Goal: Transaction & Acquisition: Download file/media

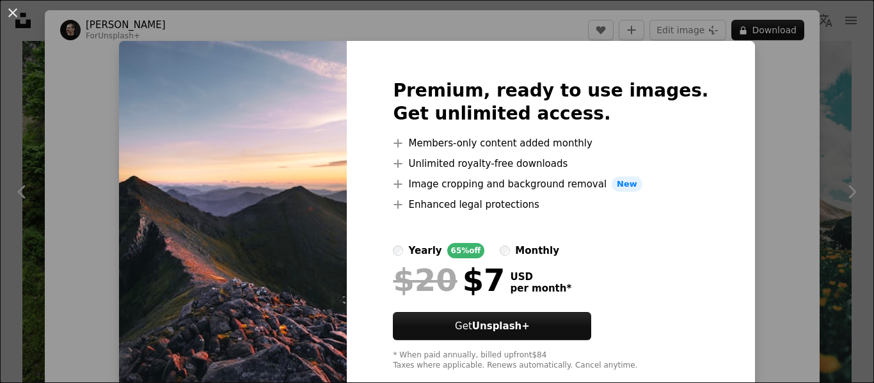
scroll to position [1458, 0]
click at [778, 122] on div "An X shape Premium, ready to use images. Get unlimited access. A plus sign Memb…" at bounding box center [437, 191] width 874 height 383
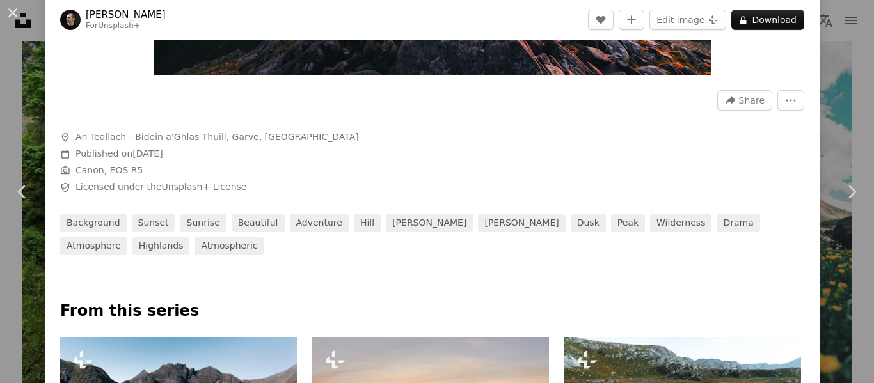
scroll to position [359, 0]
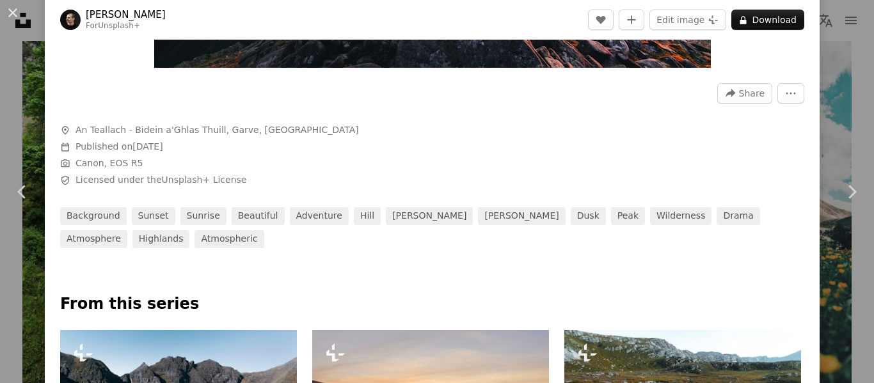
drag, startPoint x: 868, startPoint y: 52, endPoint x: 871, endPoint y: 90, distance: 37.2
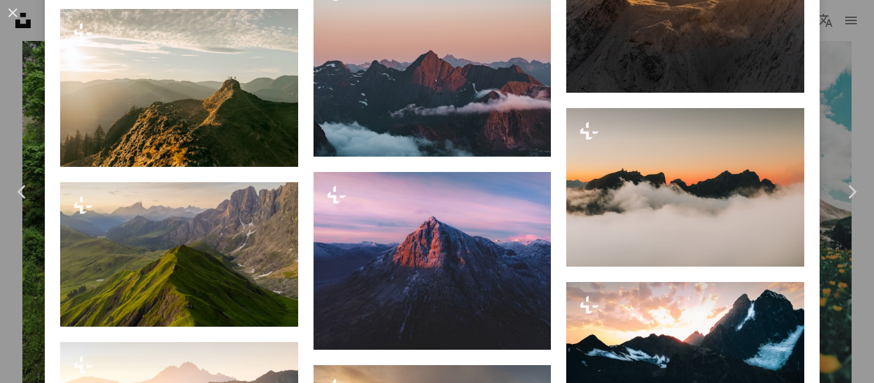
scroll to position [1507, 0]
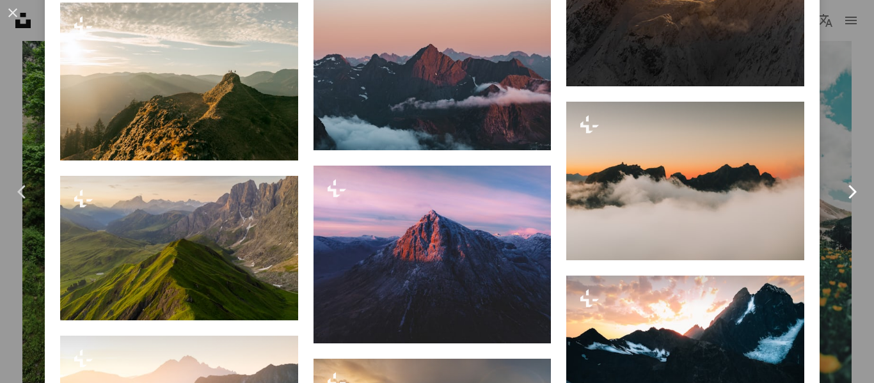
click at [837, 166] on link "Chevron right" at bounding box center [851, 191] width 45 height 123
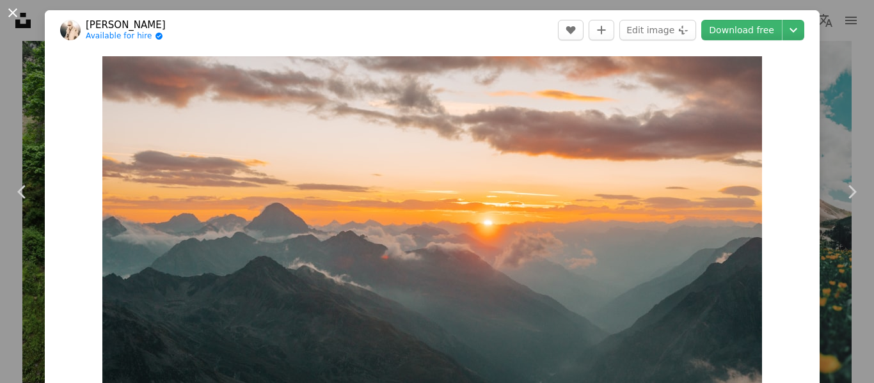
click at [10, 11] on button "An X shape" at bounding box center [12, 12] width 15 height 15
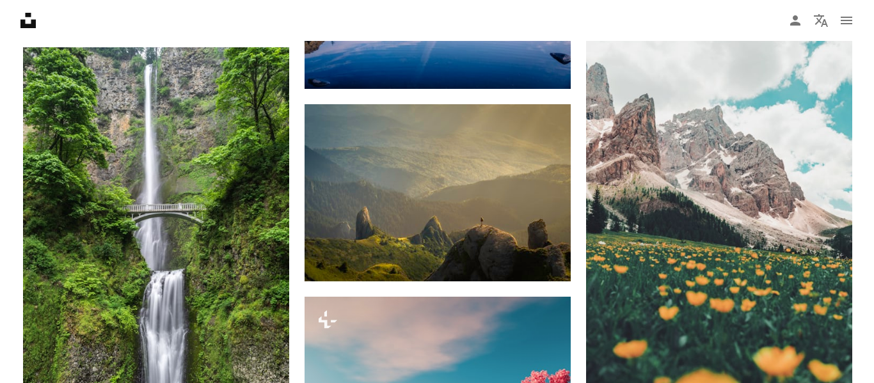
scroll to position [1459, 0]
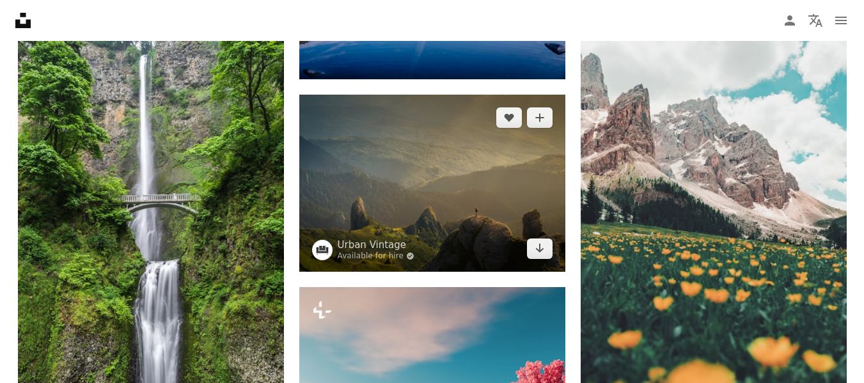
click at [484, 177] on img at bounding box center [432, 183] width 266 height 177
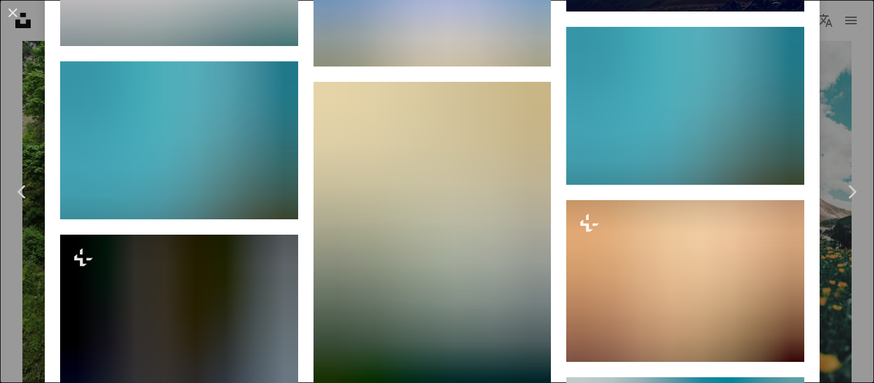
scroll to position [4214, 0]
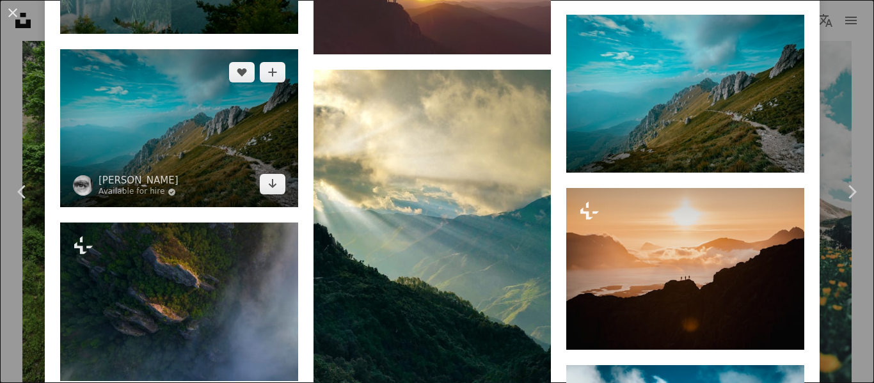
click at [167, 112] on img at bounding box center [179, 128] width 238 height 159
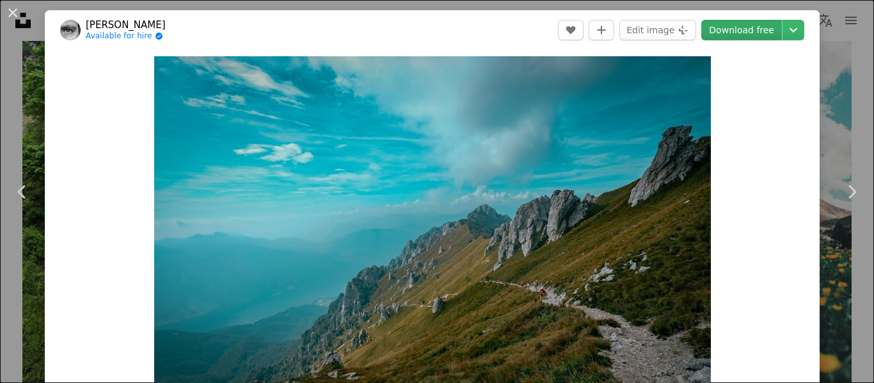
click at [744, 23] on link "Download free" at bounding box center [741, 30] width 81 height 20
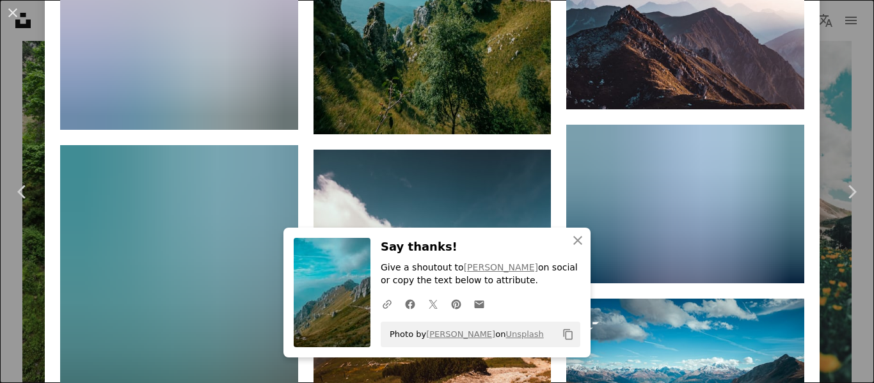
scroll to position [1303, 0]
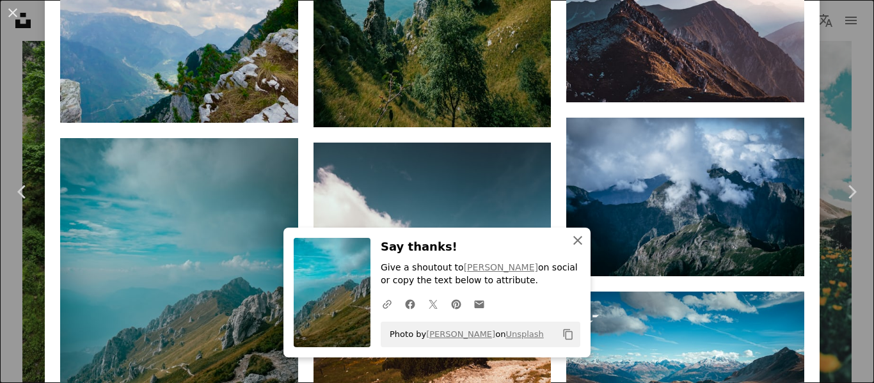
click at [574, 246] on icon "An X shape" at bounding box center [577, 240] width 15 height 15
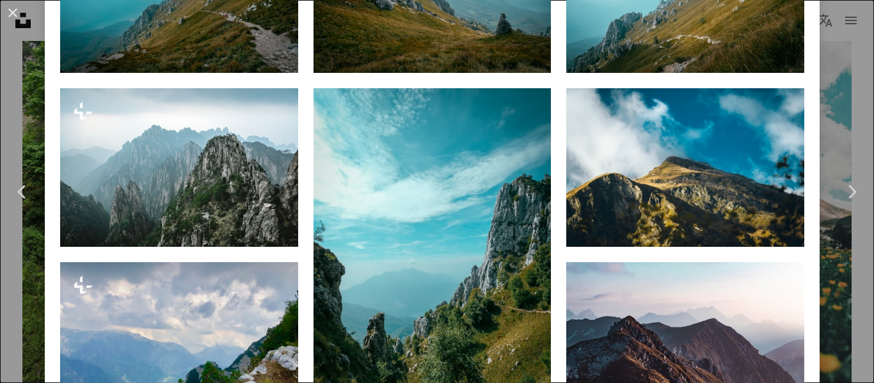
scroll to position [986, 0]
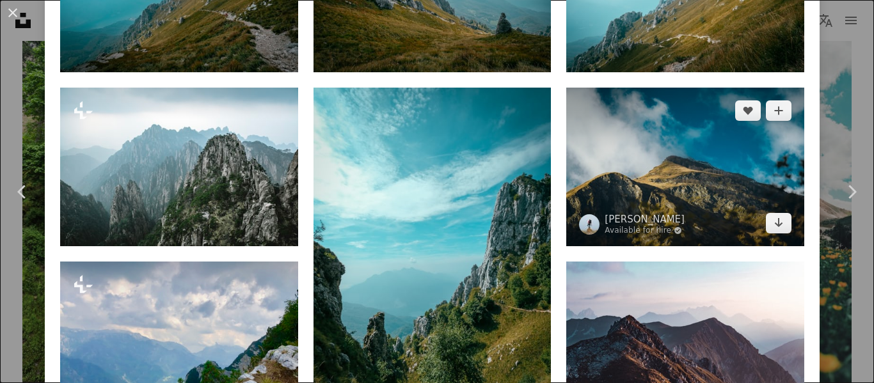
click at [693, 155] on img at bounding box center [685, 167] width 238 height 159
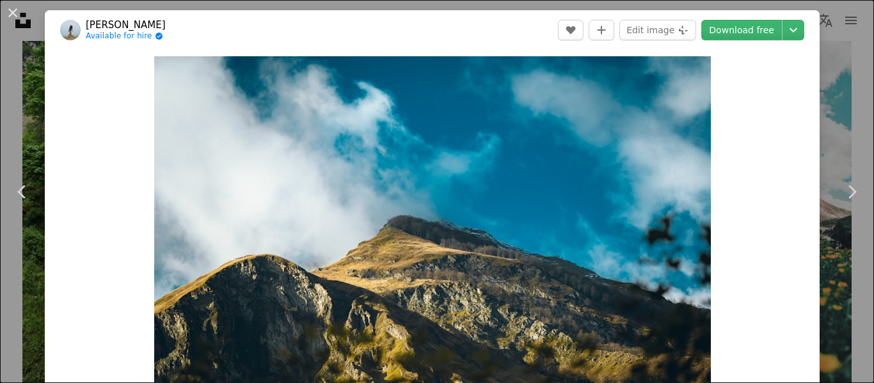
click at [819, 65] on div "An X shape Chevron left Chevron right [PERSON_NAME] Available for hire A checkm…" at bounding box center [437, 191] width 874 height 383
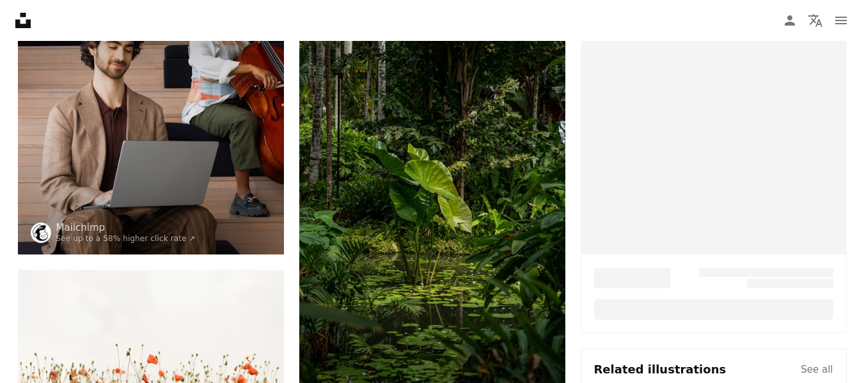
scroll to position [187, 0]
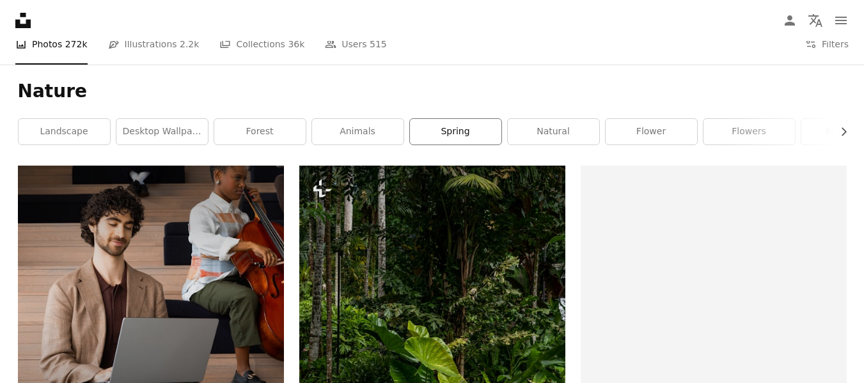
click at [470, 137] on link "spring" at bounding box center [455, 132] width 91 height 26
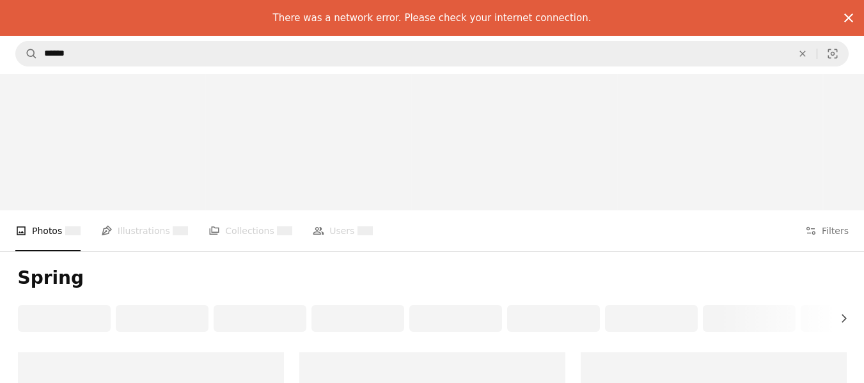
click at [851, 17] on icon "An X shape" at bounding box center [848, 17] width 15 height 15
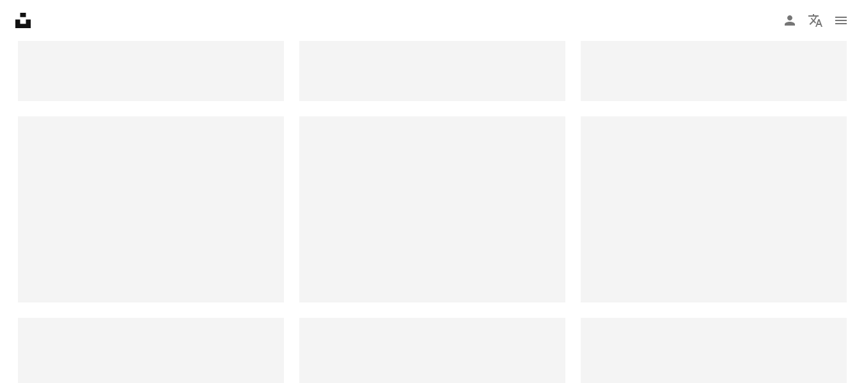
scroll to position [491, 0]
